Goal: Check status: Check status

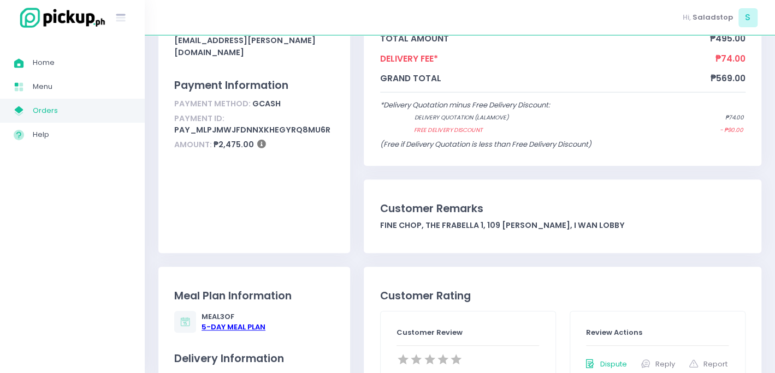
scroll to position [73, 0]
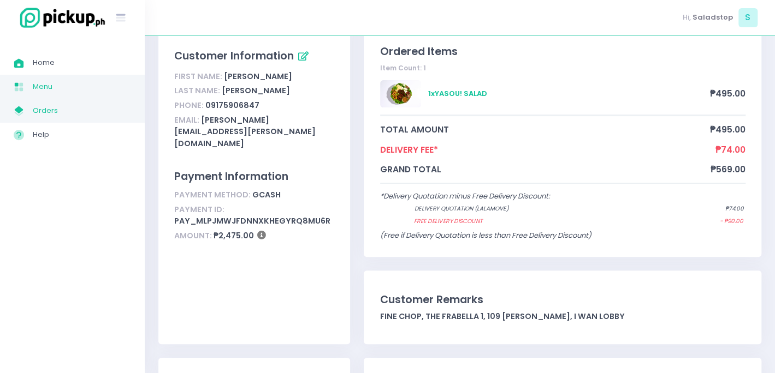
click at [40, 78] on link "Menu Created with Sketch. Menu" at bounding box center [72, 87] width 145 height 24
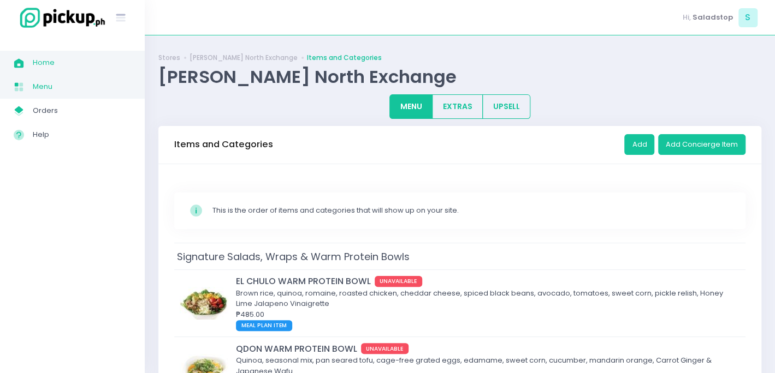
click at [7, 61] on link "Home Created with Sketch. Home" at bounding box center [72, 63] width 145 height 24
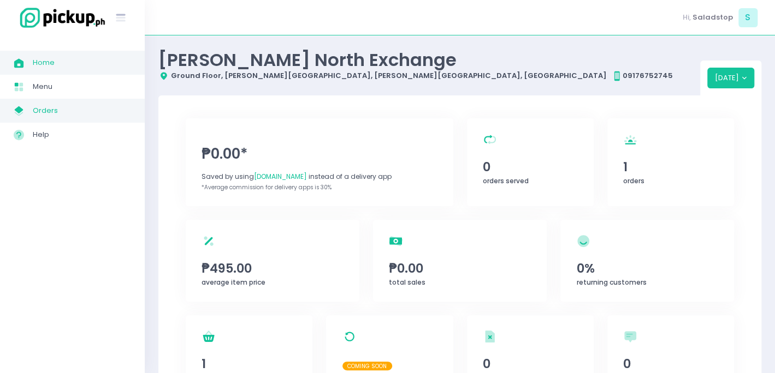
click at [71, 113] on span "Orders" at bounding box center [82, 111] width 98 height 14
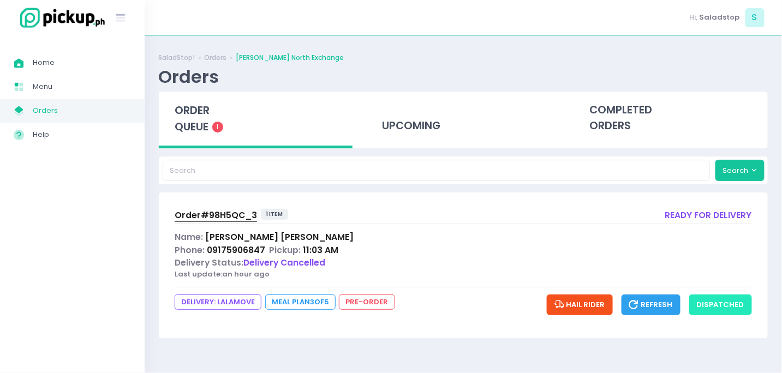
click at [711, 301] on button "dispatched" at bounding box center [721, 305] width 63 height 21
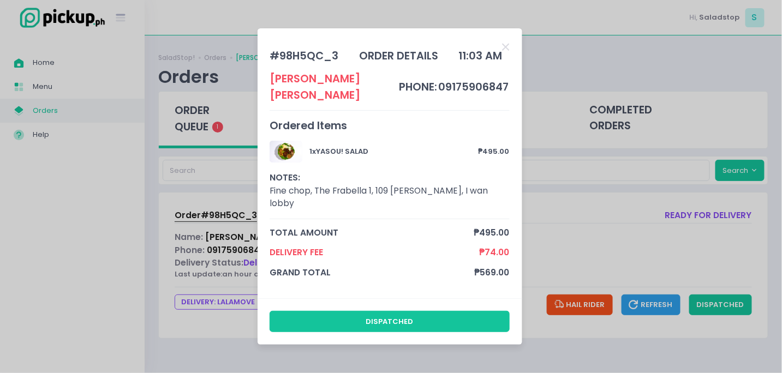
click at [413, 299] on div "dispatched" at bounding box center [390, 322] width 265 height 46
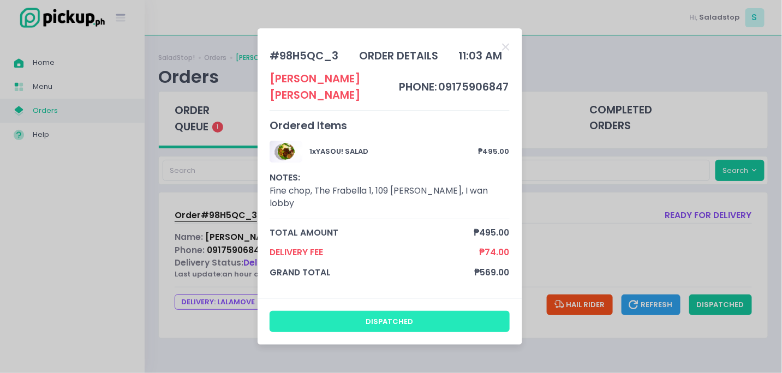
click at [400, 311] on button "dispatched" at bounding box center [390, 321] width 240 height 21
